Goal: Task Accomplishment & Management: Manage account settings

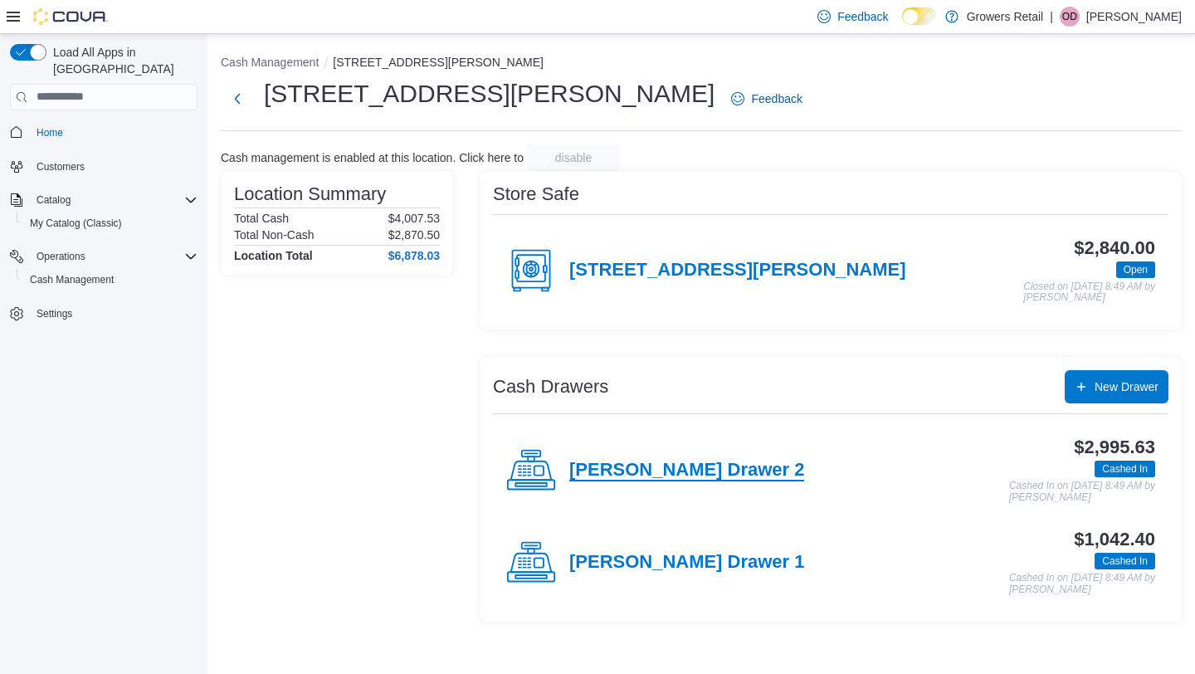
click at [623, 462] on h4 "[PERSON_NAME] Drawer 2" at bounding box center [687, 471] width 235 height 22
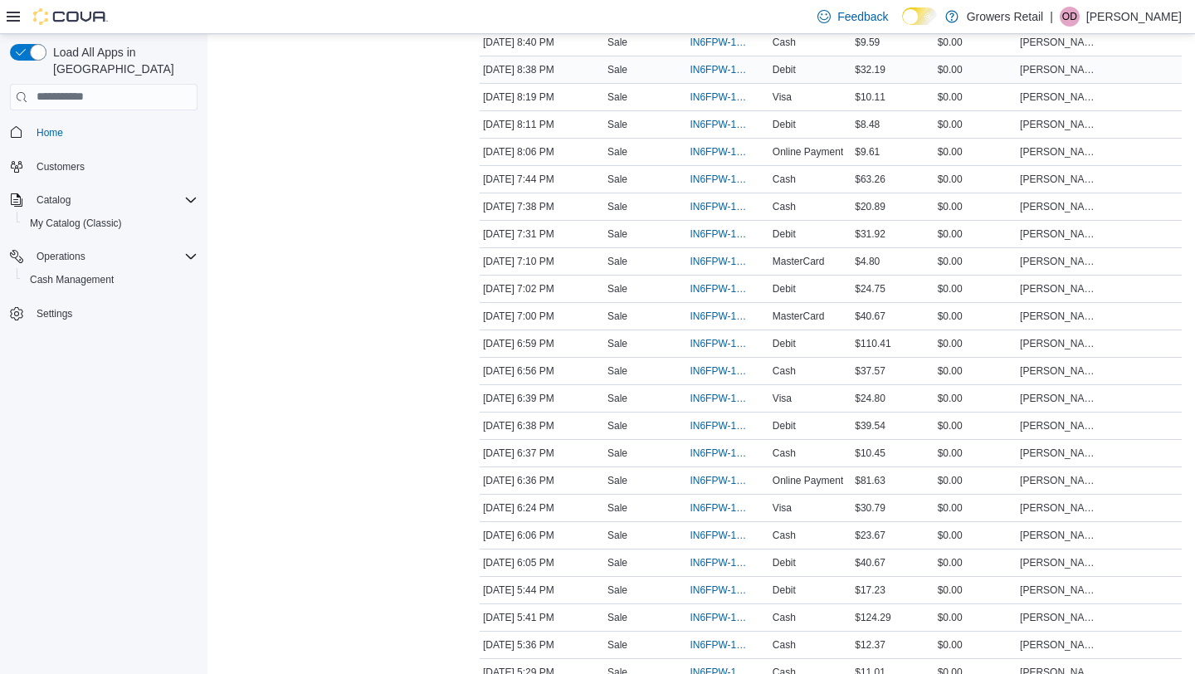
scroll to position [522, 0]
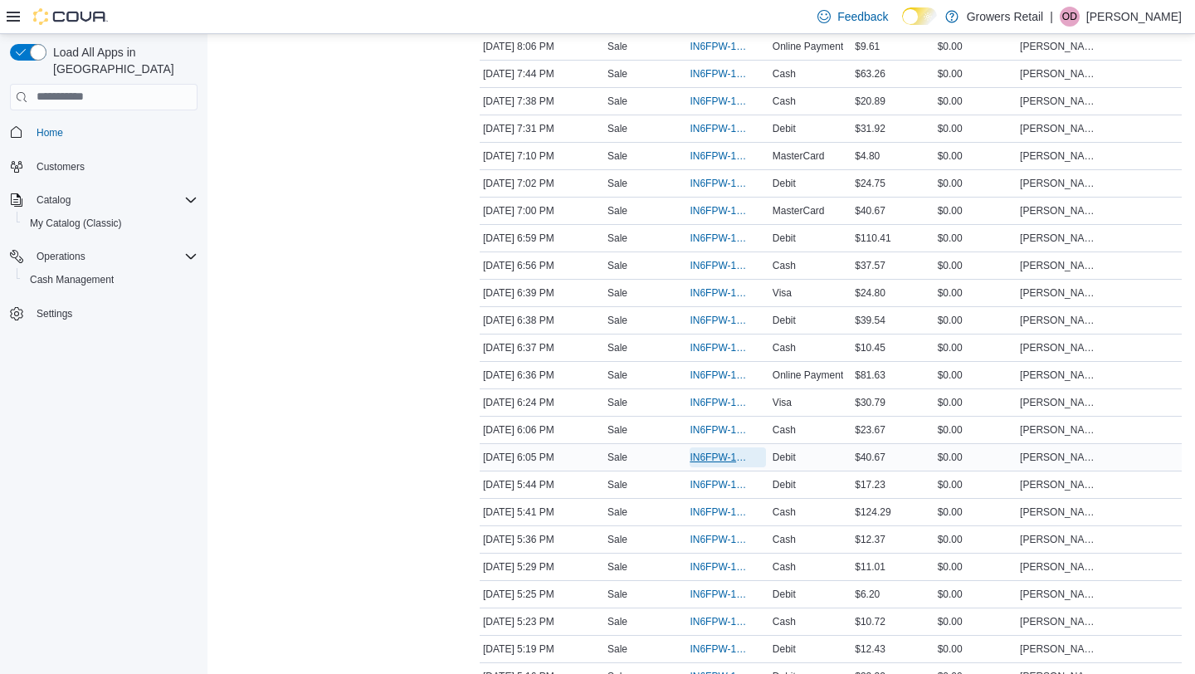
click at [733, 467] on span "IN6FPW-1995974" at bounding box center [728, 457] width 76 height 20
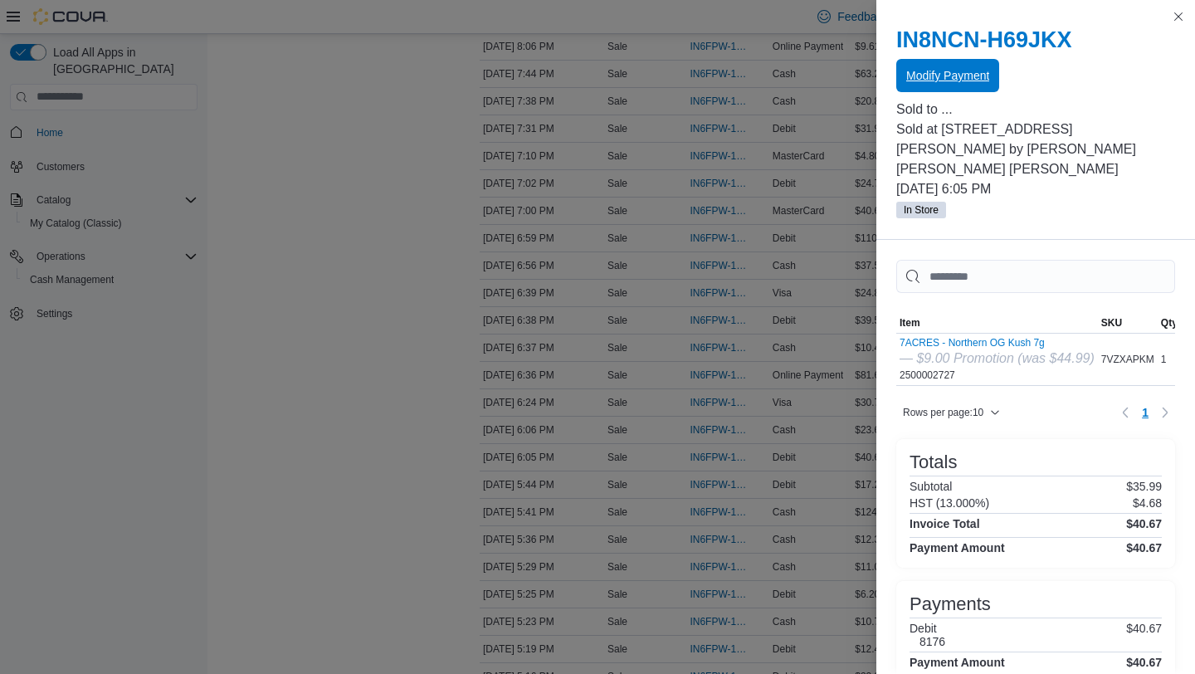
click at [926, 77] on span "Modify Payment" at bounding box center [948, 75] width 83 height 17
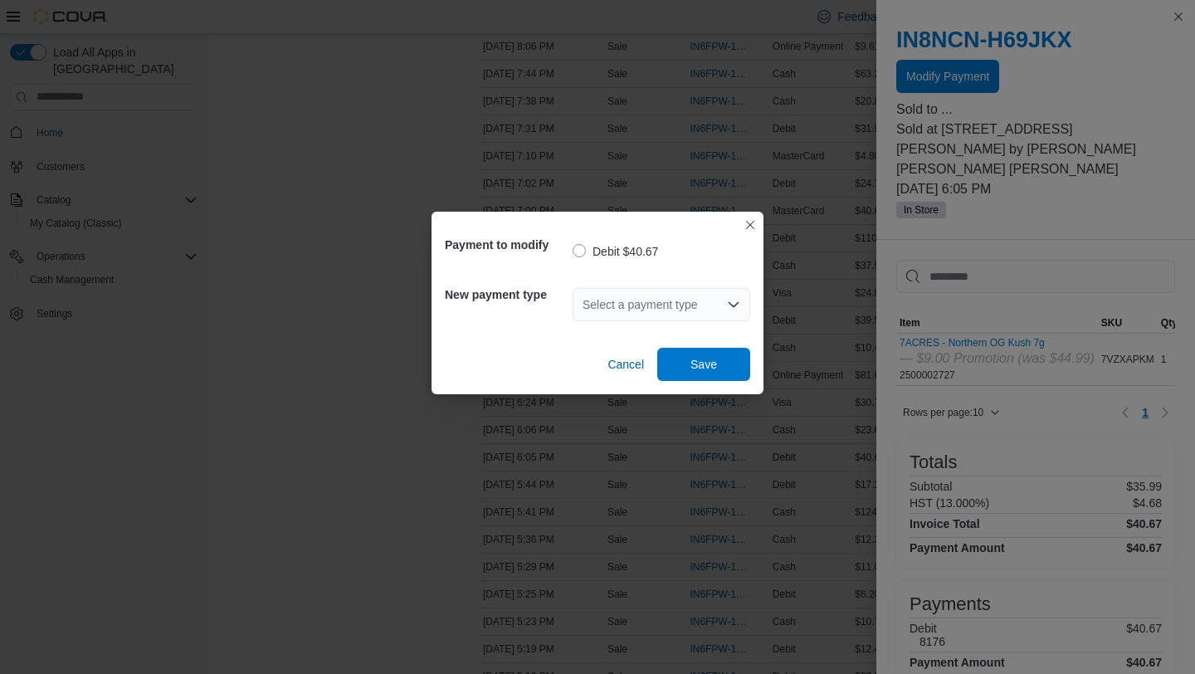
click at [675, 311] on div "Select a payment type" at bounding box center [662, 304] width 178 height 33
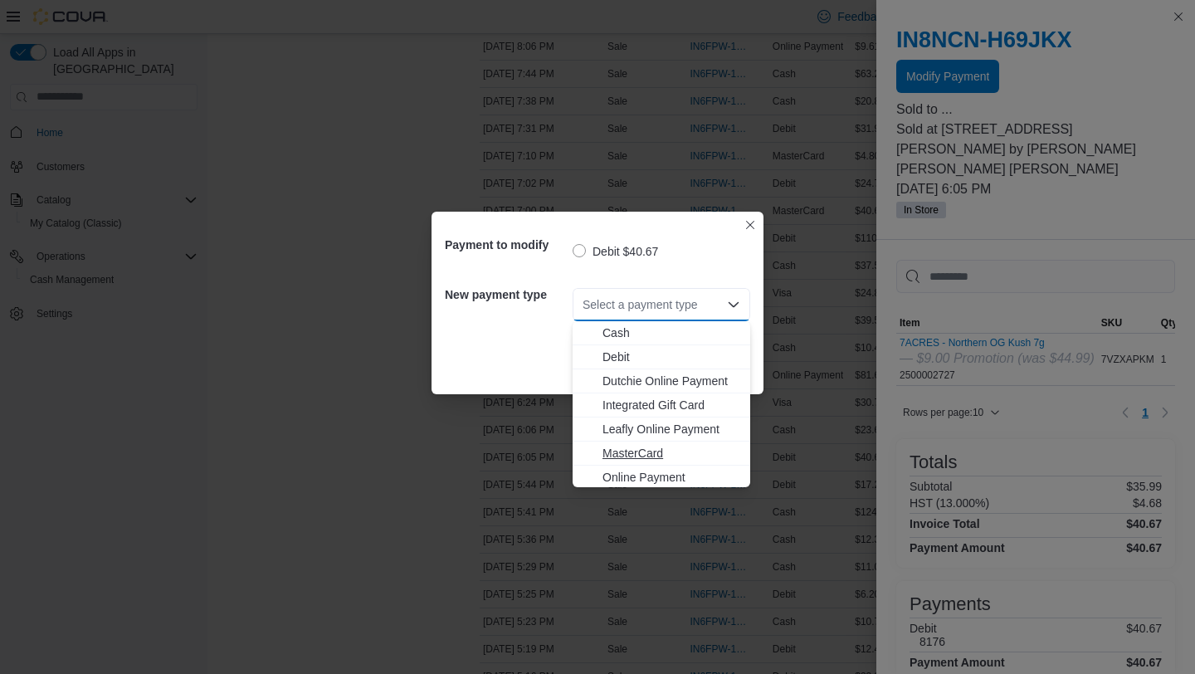
click at [618, 456] on span "MasterCard" at bounding box center [672, 453] width 138 height 17
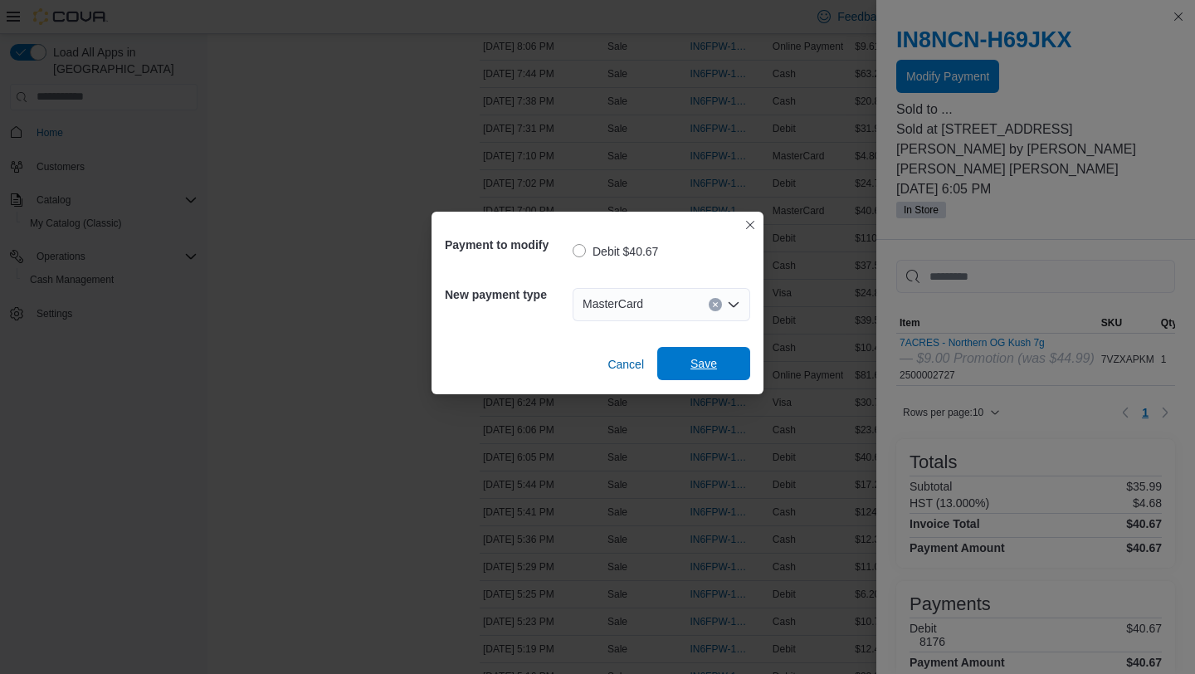
click at [709, 370] on span "Save" at bounding box center [704, 363] width 27 height 17
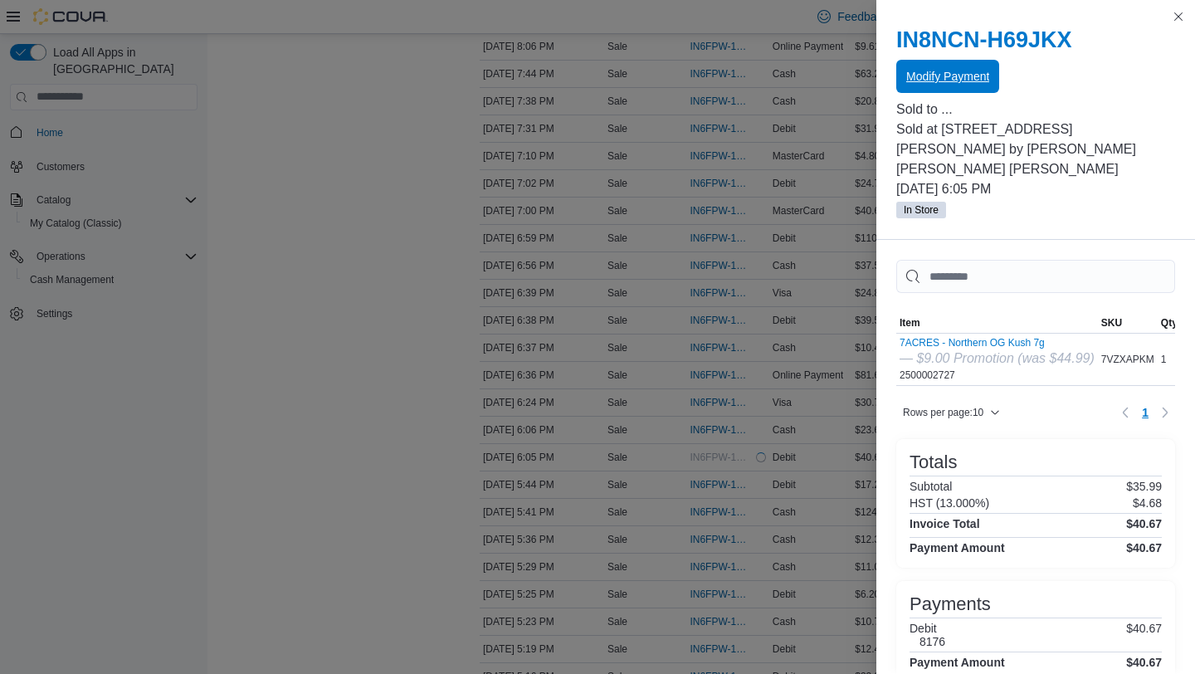
scroll to position [0, 0]
